Goal: Task Accomplishment & Management: Manage account settings

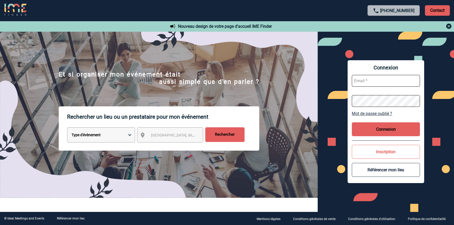
type input "blemonnier@ime-groupe.com"
click at [415, 126] on button "Connexion" at bounding box center [386, 129] width 68 height 14
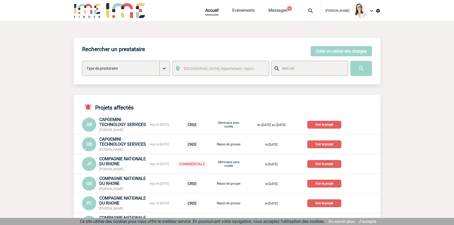
click at [301, 15] on div at bounding box center [310, 10] width 19 height 21
type input "2000421733"
select select "21234"
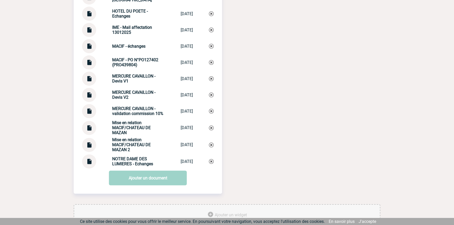
scroll to position [881, 0]
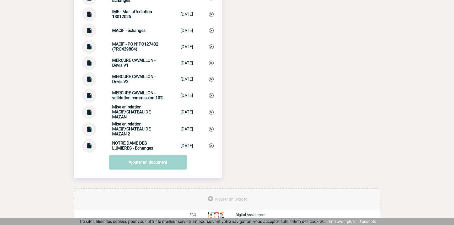
click at [127, 122] on strong "Mise en relation MACIF/CHATEAU DE MAZAN 2" at bounding box center [131, 129] width 39 height 15
copy div "Mise en relation MACIF/CHATEAU DE MAZAN 2 Mise en relatio..."
click at [145, 166] on link "Ajouter un document" at bounding box center [148, 162] width 78 height 15
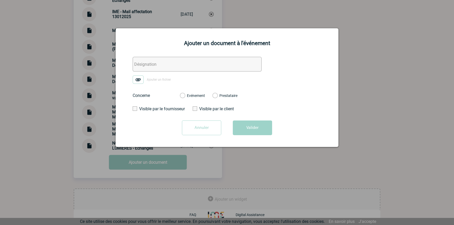
drag, startPoint x: 148, startPoint y: 74, endPoint x: 150, endPoint y: 70, distance: 3.9
click at [149, 73] on form "Ajouter un fichier Concerne Evénement Prestataire Visible par le fournisseur Vi…" at bounding box center [227, 98] width 210 height 82
click at [151, 69] on input "text" at bounding box center [197, 64] width 129 height 15
paste input "Mise en relation MACIF/CHATEAU DE MAZAN 2"
type input "Mise en relation MACIF/CHATEAU DE MAZAN 3"
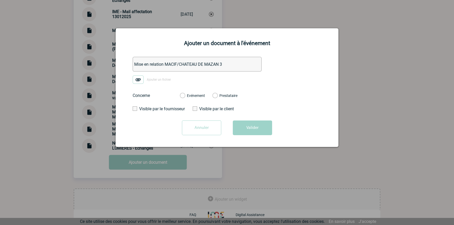
click at [142, 76] on img at bounding box center [138, 80] width 11 height 8
click at [0, 0] on input "Ajouter un fichier" at bounding box center [0, 0] width 0 height 0
click at [185, 94] on label "Evénement" at bounding box center [182, 96] width 5 height 5
click at [0, 0] on input "Evénement" at bounding box center [0, 0] width 0 height 0
click at [239, 125] on button "Valider" at bounding box center [252, 128] width 39 height 15
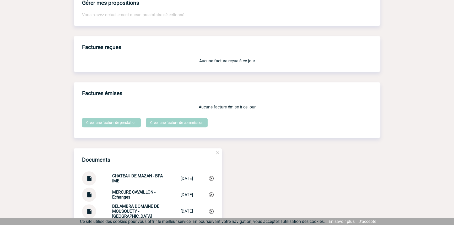
scroll to position [0, 0]
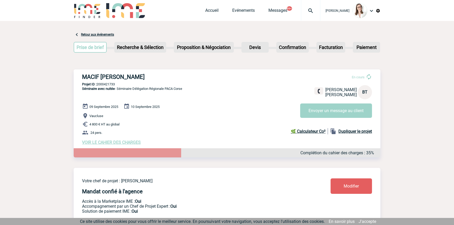
click at [301, 7] on div at bounding box center [310, 10] width 19 height 21
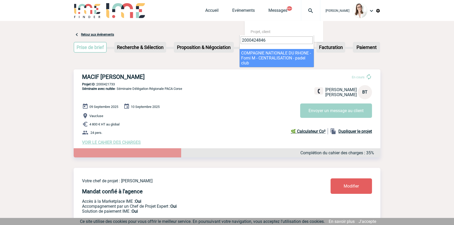
type input "2000424846"
select select "24347"
